Goal: Task Accomplishment & Management: Use online tool/utility

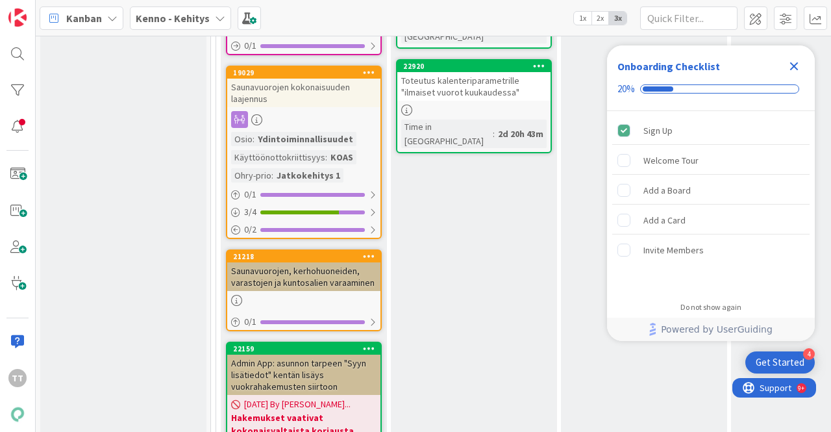
scroll to position [7855, 0]
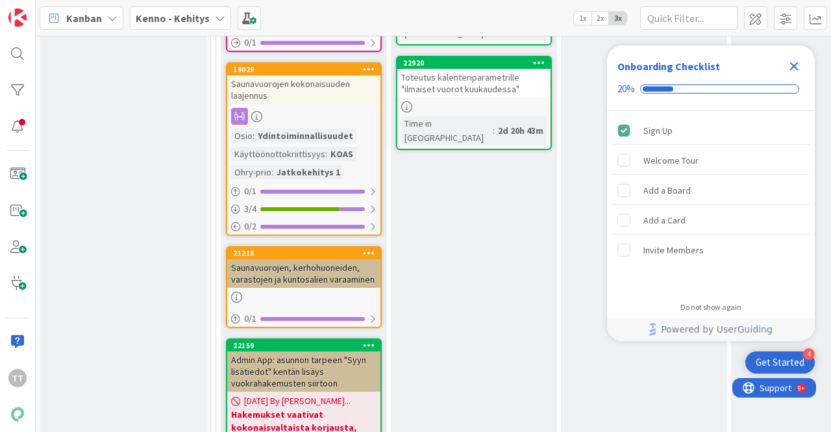
type textarea "x"
type textarea "As"
type textarea "x"
type textarea "Asu"
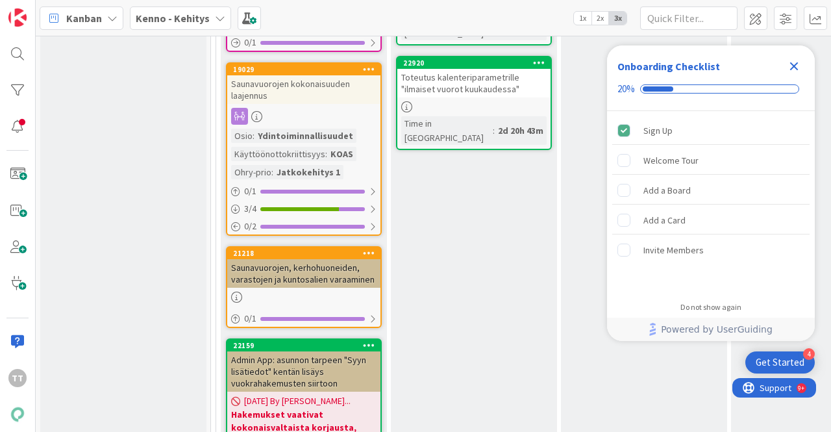
type textarea "x"
type textarea "Asuk"
type textarea "x"
type textarea "Asukka"
type textarea "x"
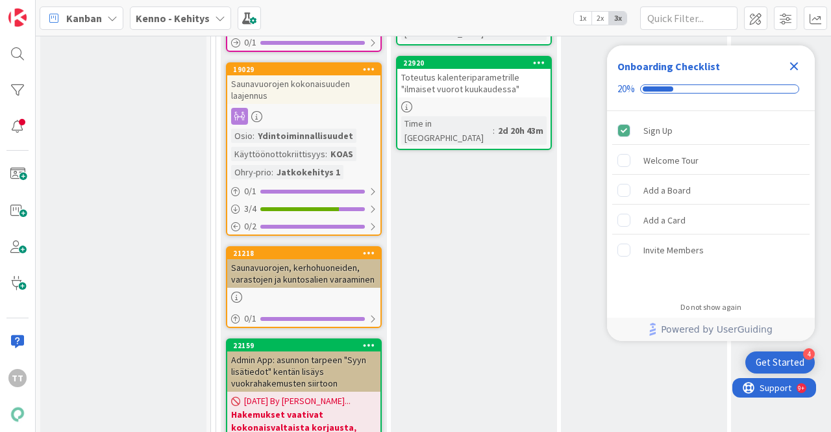
type textarea "Asukkaal"
type textarea "x"
type textarea "Asukkaalta"
type textarea "x"
type textarea "Asukkaalta"
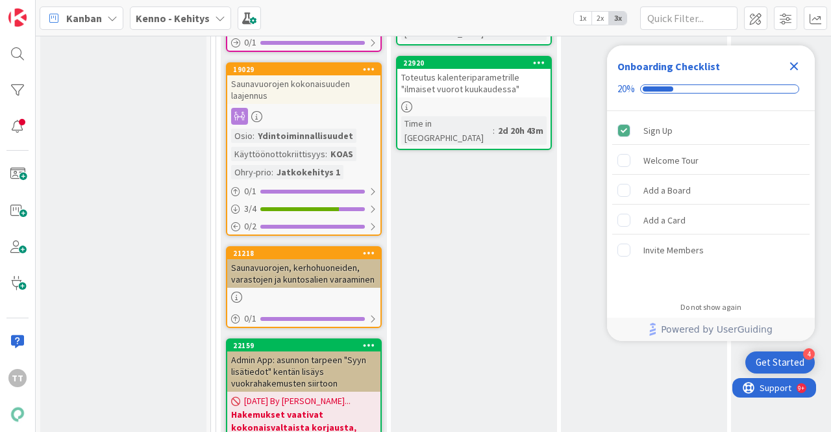
type textarea "x"
type textarea "Asukkaalta p"
type textarea "x"
type textarea "Asukkaalta per"
type textarea "x"
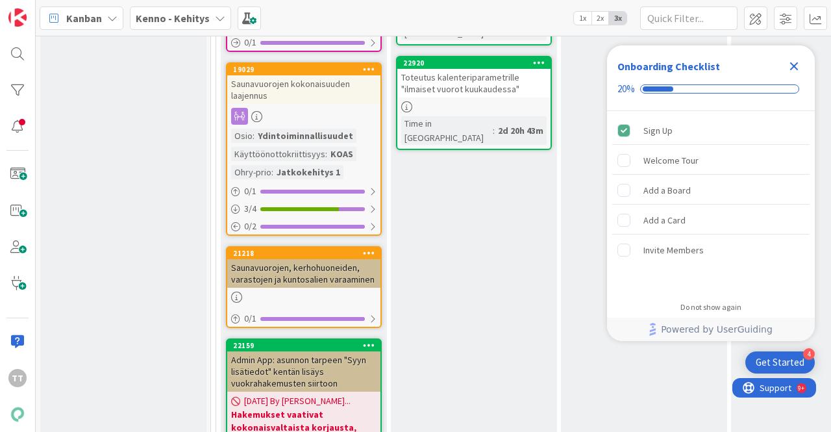
type textarea "Asukkaalta perit"
type textarea "x"
type textarea "Asukkaalta perity"
type textarea "x"
type textarea "Asukkaalta perityt"
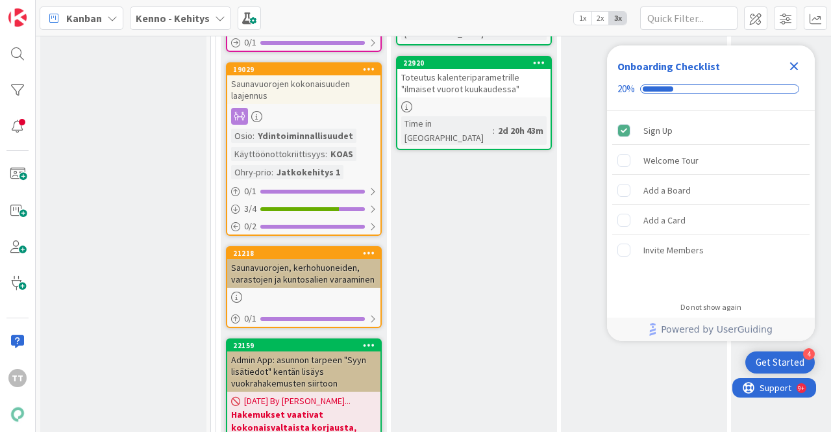
type textarea "x"
type textarea "Asukkaalta perityt k"
type textarea "x"
type textarea "Asukkaalta perityt ku"
type textarea "x"
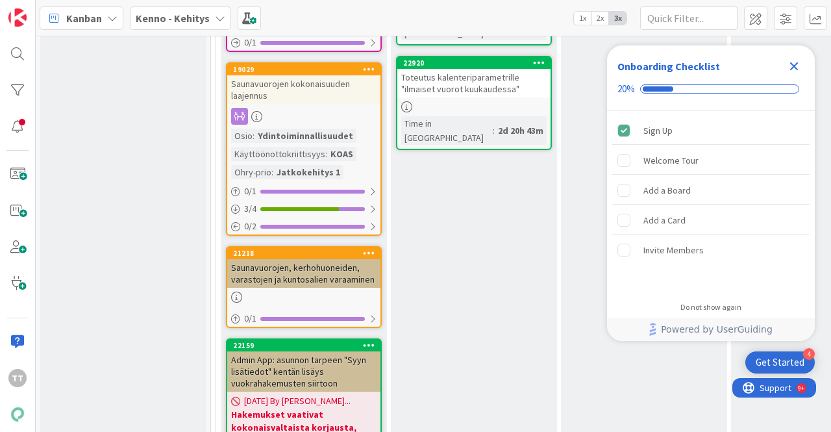
type textarea "Asukkaalta perityt kulu"
type textarea "x"
type textarea "Asukkaalta perityt kulut"
type textarea "x"
type textarea "Asukkaalta perityt kulut"
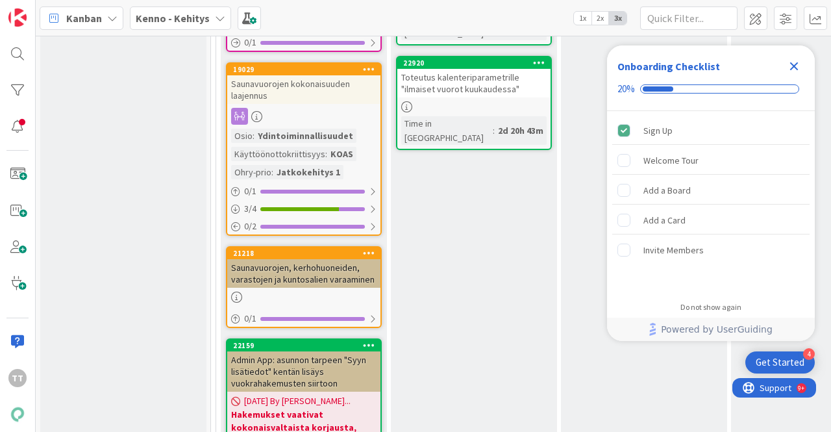
type textarea "x"
type textarea "Asukkaalta perityt kulut ei"
type textarea "x"
type textarea "Asukkaalta perityt kulut ei m"
type textarea "x"
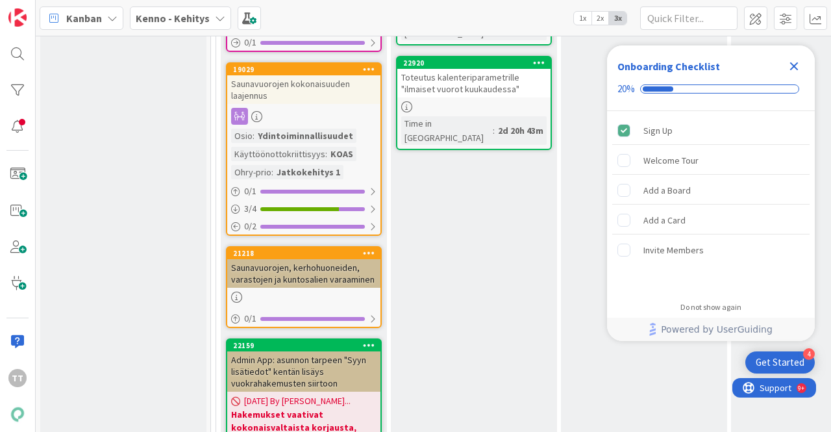
type textarea "Asukkaalta perityt kulut ei muo"
type textarea "x"
type textarea "Asukkaalta perityt kulut ei muodo"
type textarea "x"
type textarea "Asukkaalta perityt kulut ei muodos"
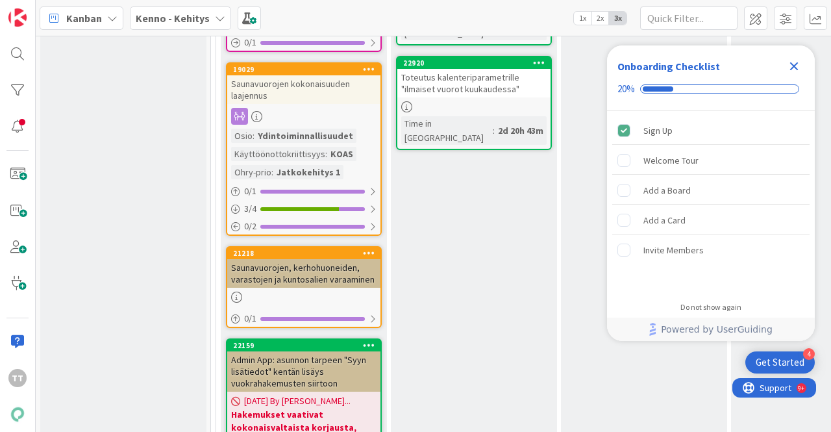
type textarea "x"
type textarea "Asukkaalta perityt kulut ei muodosta"
type textarea "x"
type textarea "Asukkaalta perityt kulut ei muodosta"
type textarea "x"
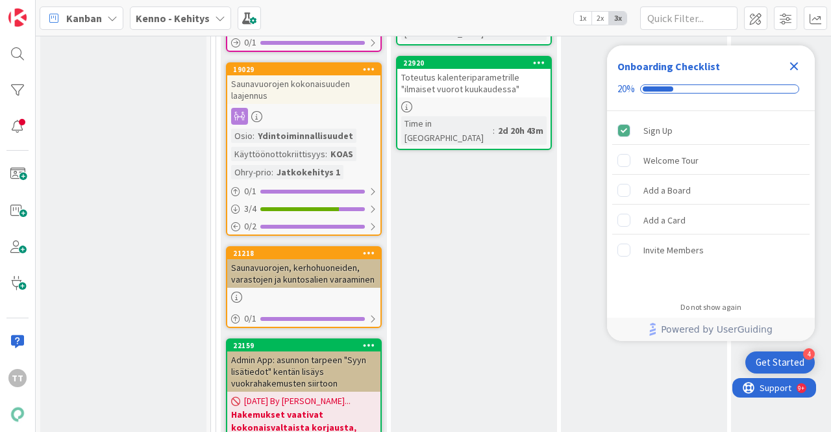
type textarea "Asukkaalta perityt kulut ei muodosta ta"
type textarea "x"
type textarea "Asukkaalta perityt kulut ei muodosta tavoi"
type textarea "x"
type textarea "Asukkaalta perityt kulut ei muodosta tavoite"
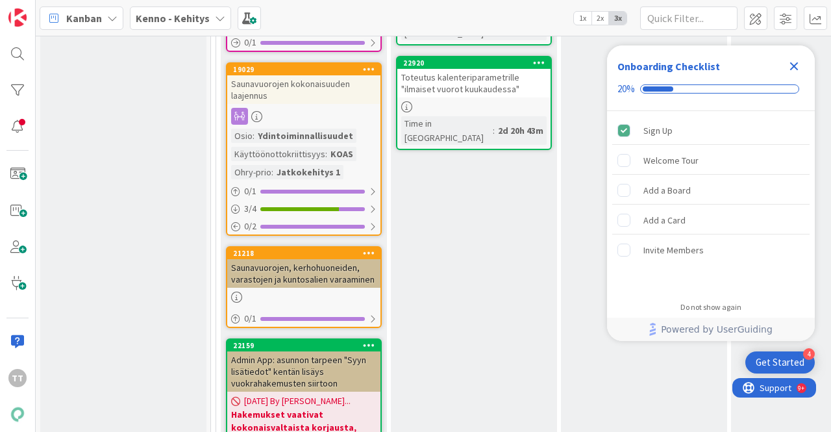
type textarea "x"
type textarea "Asukkaalta perityt kulut ei muodosta tavoitet"
type textarea "x"
type textarea "Asukkaalta perityt kulut ei muodosta tavoitetta"
type textarea "x"
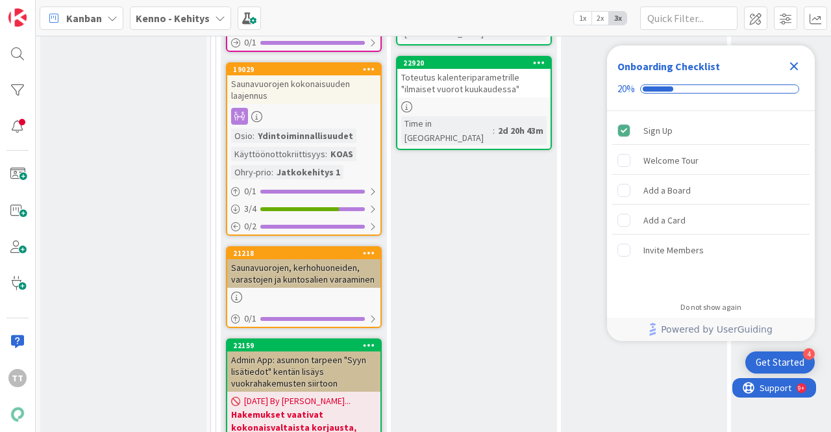
type textarea "Asukkaalta perityt kulut ei muodosta tavoitetta"
type textarea "x"
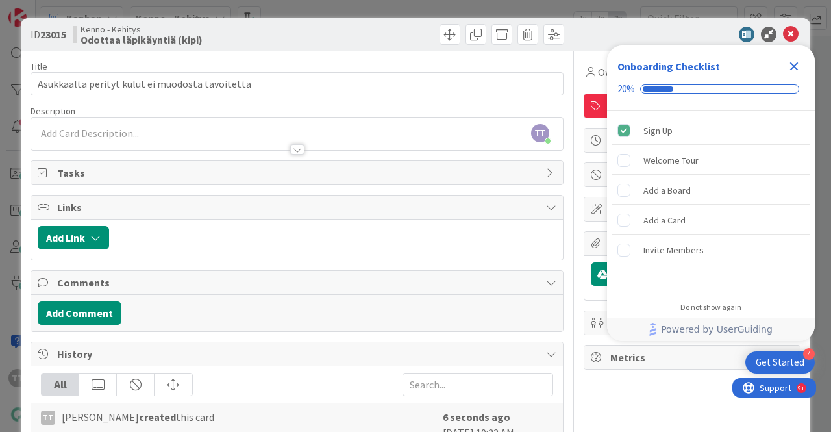
click at [177, 129] on div "TT Timo Tauriala just joined" at bounding box center [296, 133] width 531 height 32
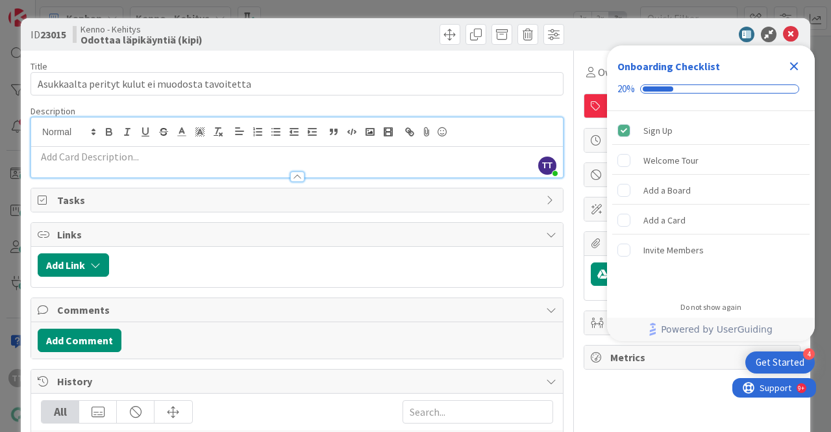
click at [793, 64] on icon "Close Checklist" at bounding box center [794, 66] width 16 height 16
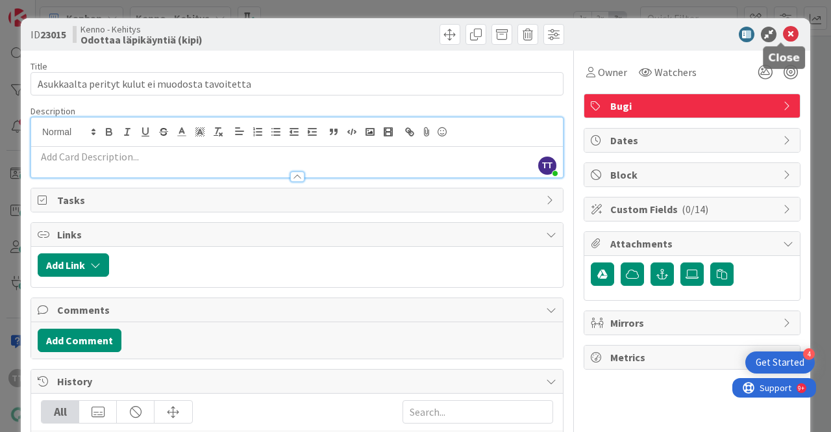
click at [783, 41] on icon at bounding box center [791, 35] width 16 height 16
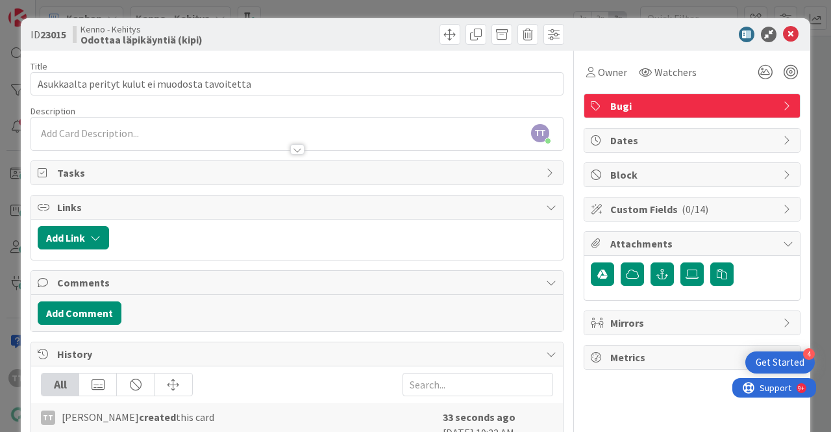
click at [275, 133] on div "TT Timo Tauriala just joined" at bounding box center [296, 133] width 531 height 32
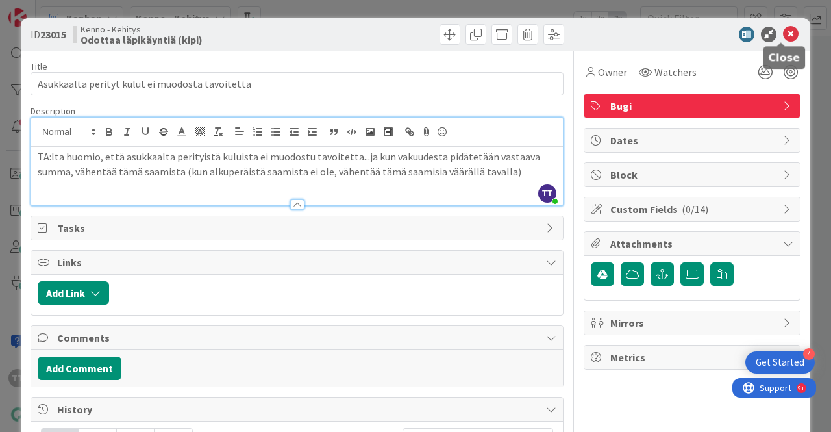
click at [783, 37] on icon at bounding box center [791, 35] width 16 height 16
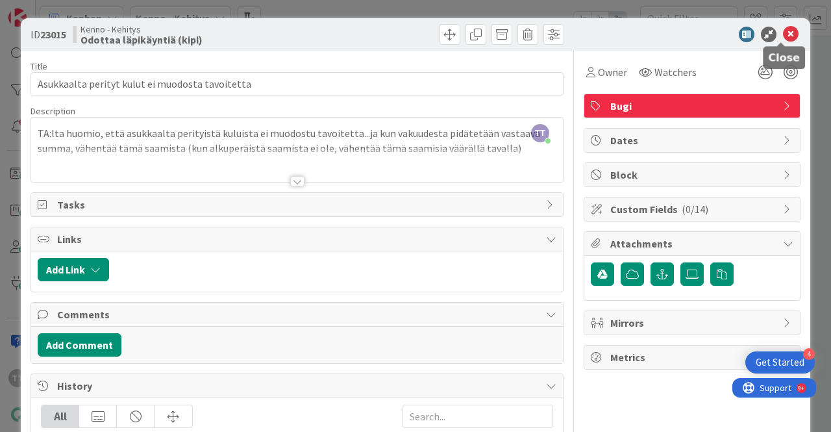
click at [783, 29] on icon at bounding box center [791, 35] width 16 height 16
